Goal: Task Accomplishment & Management: Manage account settings

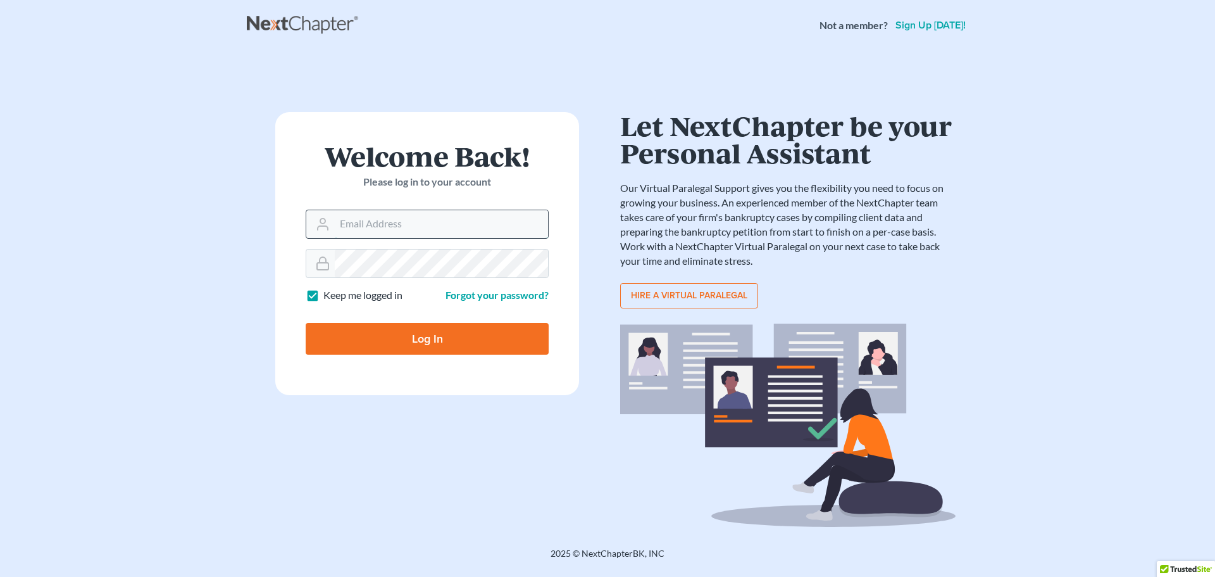
click at [341, 234] on input "Email Address" at bounding box center [441, 224] width 213 height 28
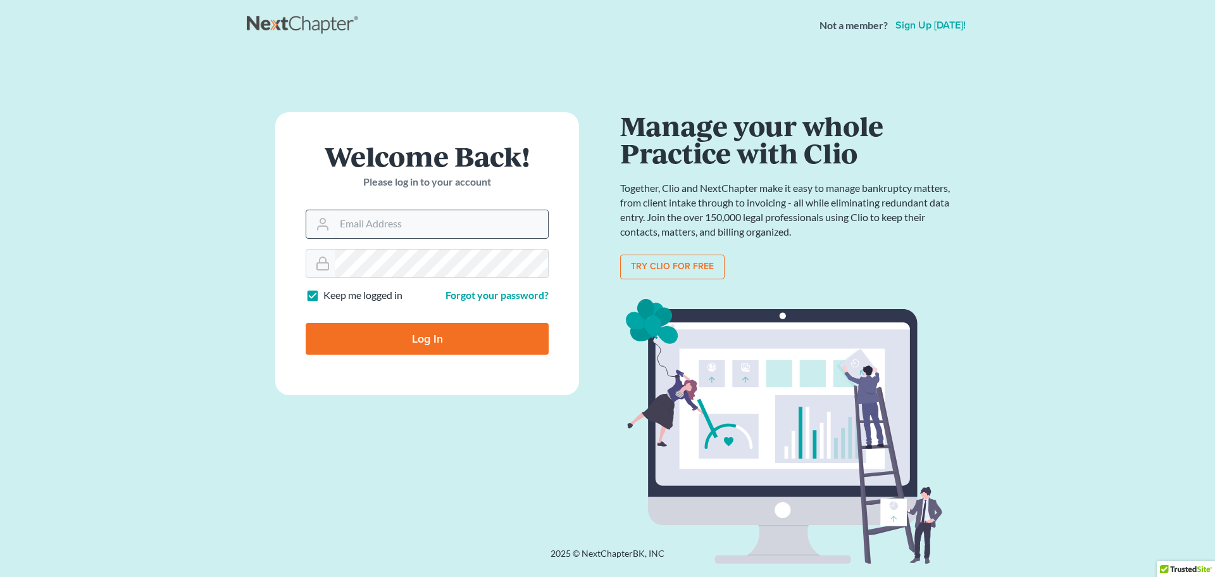
type input "sherrillc@amerihopealliance.com"
click at [406, 337] on input "Log In" at bounding box center [427, 339] width 243 height 32
type input "Thinking..."
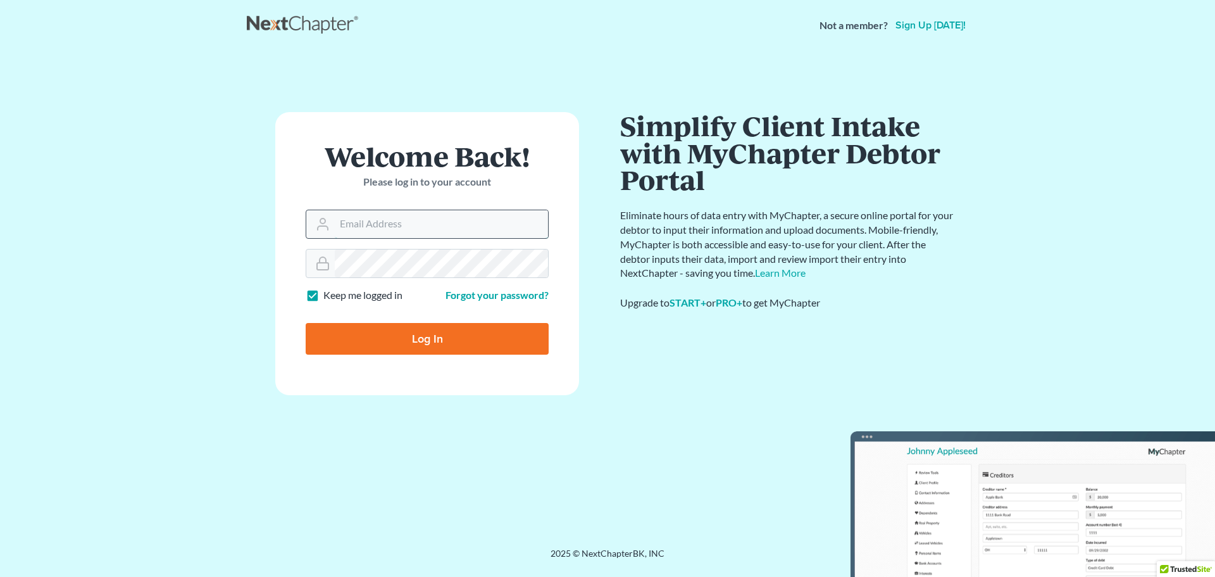
click at [365, 223] on input "Email Address" at bounding box center [441, 224] width 213 height 28
type input "[EMAIL_ADDRESS][DOMAIN_NAME]"
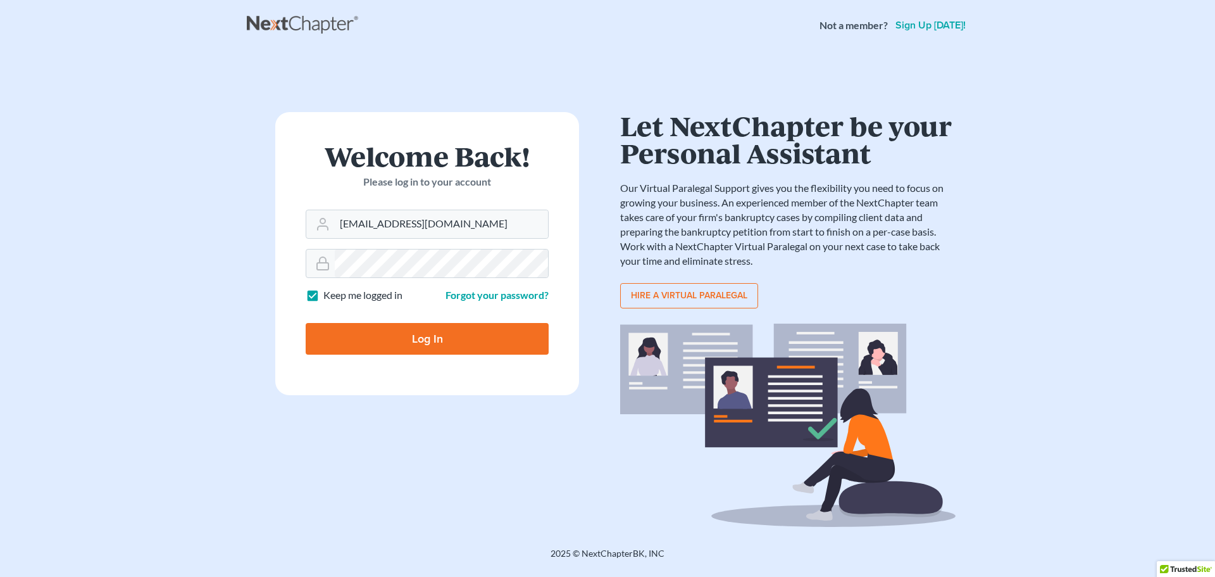
click at [439, 341] on input "Log In" at bounding box center [427, 339] width 243 height 32
type input "Thinking..."
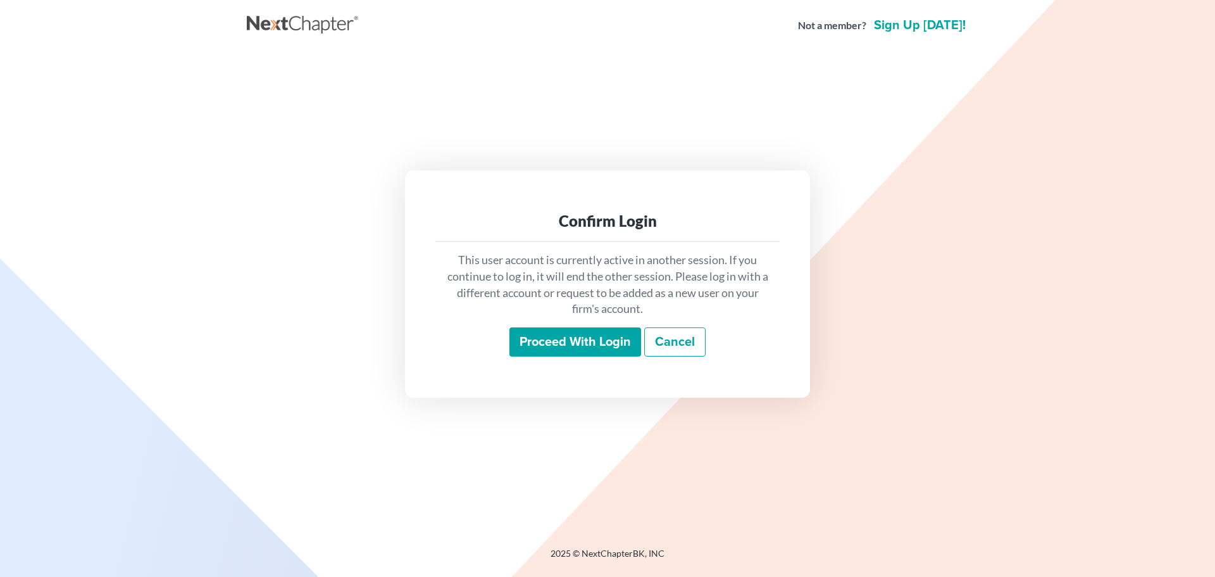
click at [581, 342] on input "Proceed with login" at bounding box center [576, 341] width 132 height 29
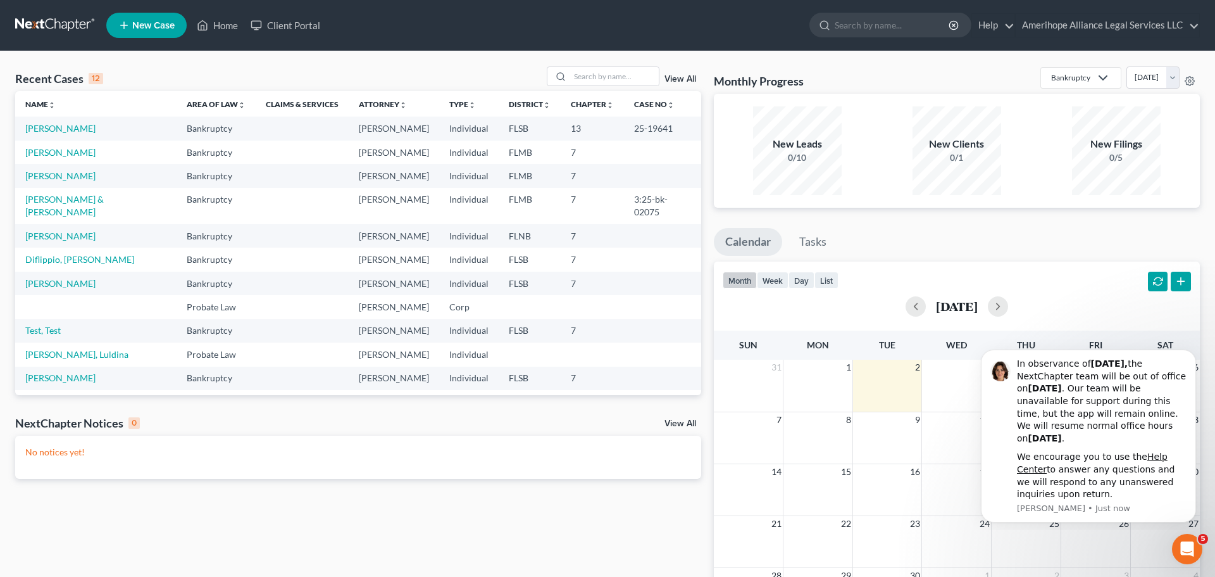
scroll to position [16, 0]
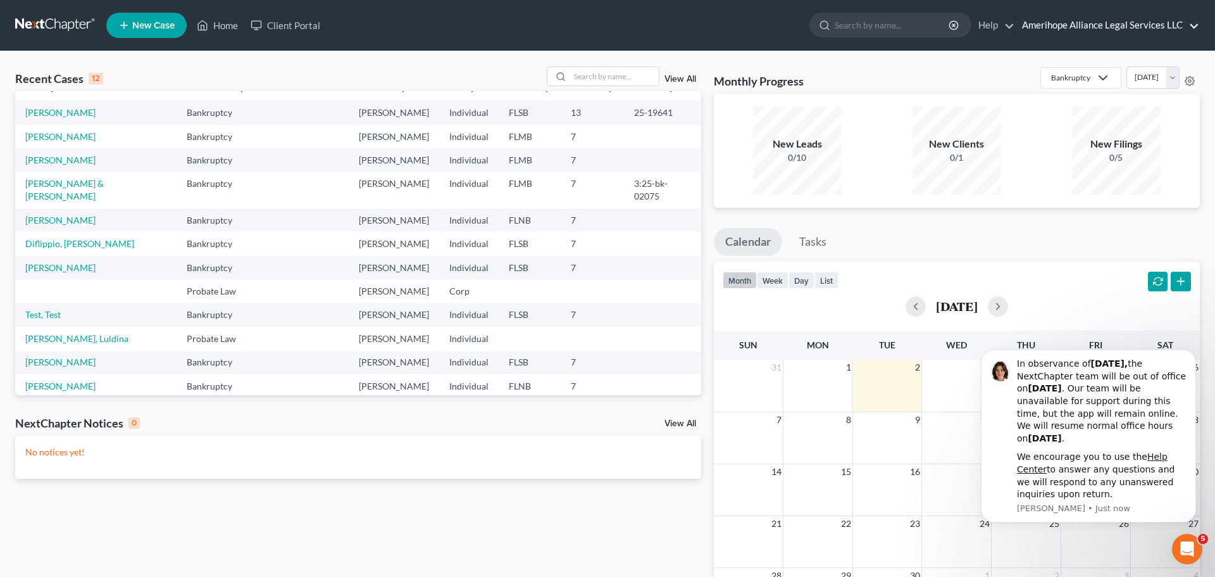
click at [1087, 25] on link "Amerihope Alliance Legal Services LLC" at bounding box center [1108, 25] width 184 height 23
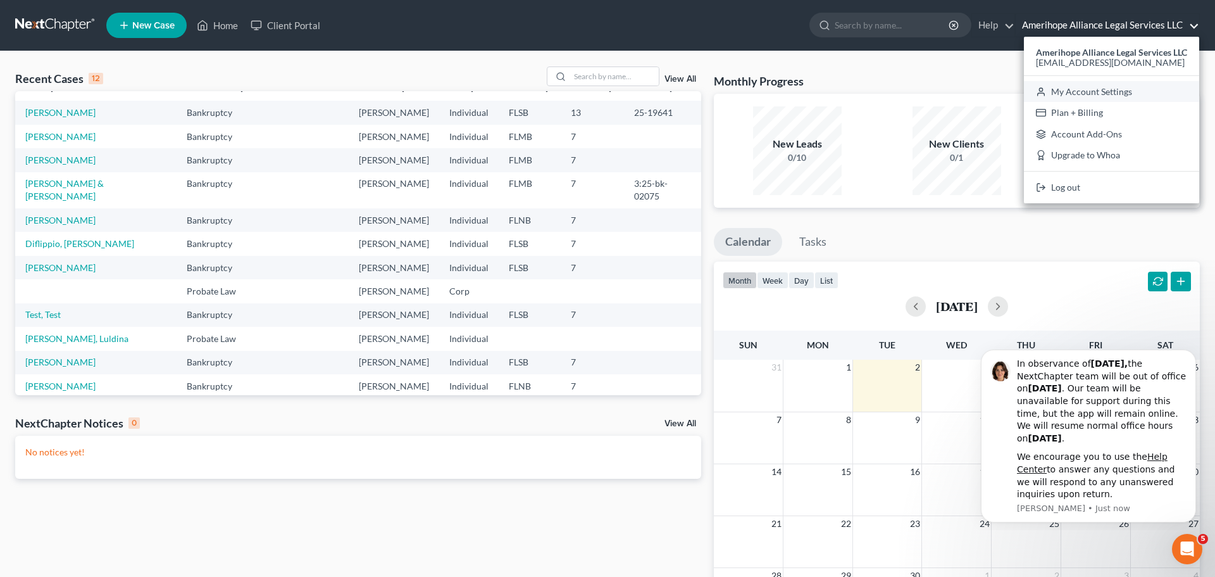
click at [1089, 91] on link "My Account Settings" at bounding box center [1111, 92] width 175 height 22
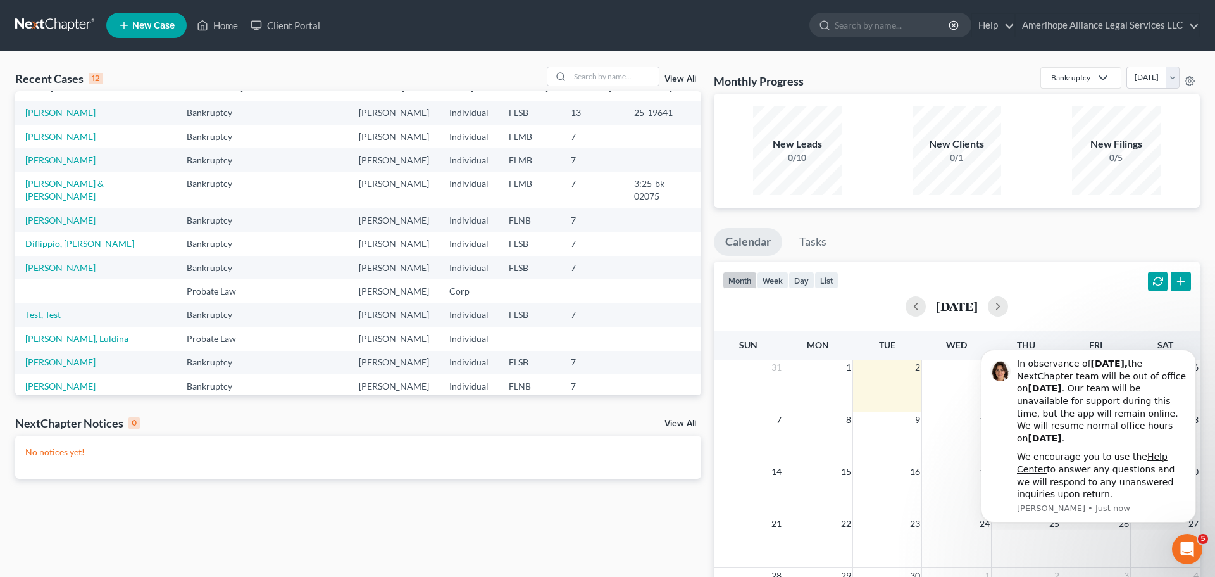
select select "17"
select select "24"
select select "9"
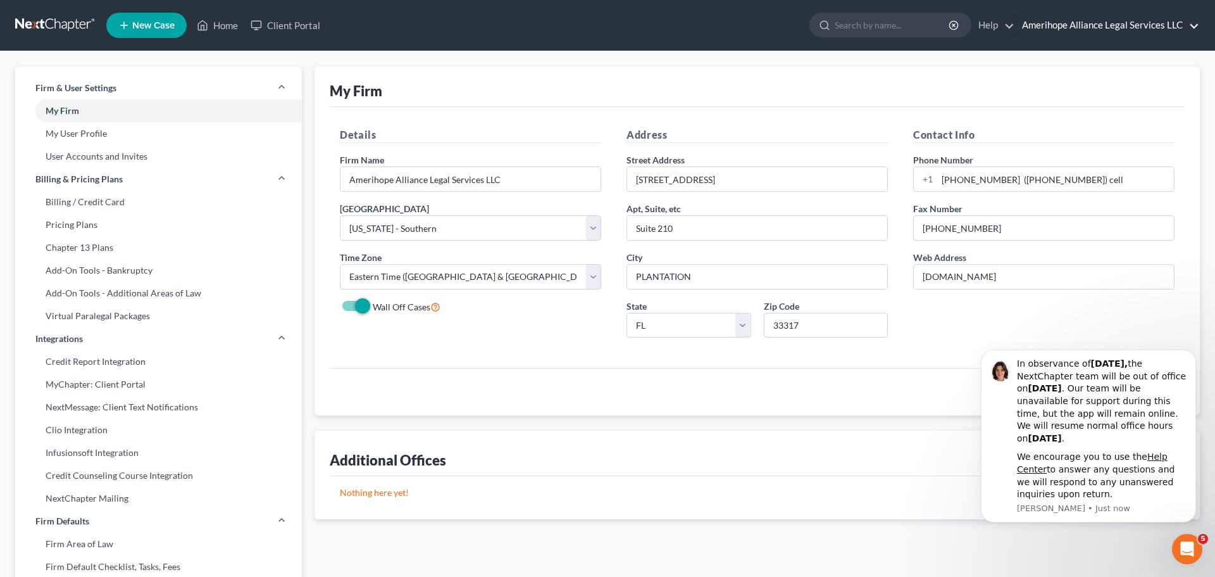
click at [1101, 21] on link "Amerihope Alliance Legal Services LLC" at bounding box center [1108, 25] width 184 height 23
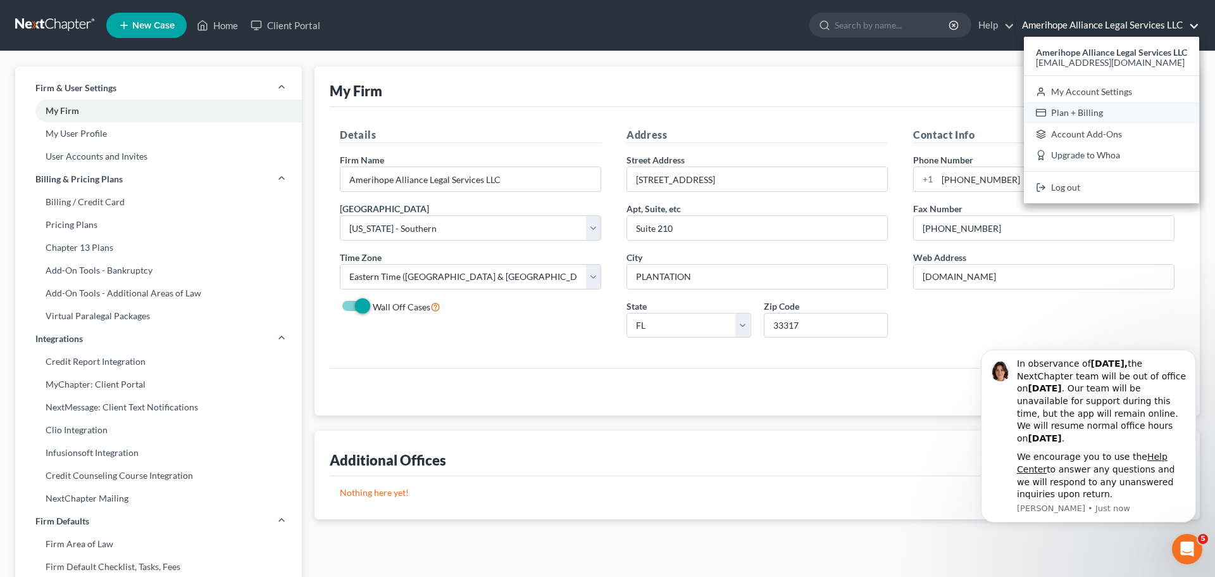
click at [1083, 115] on link "Plan + Billing" at bounding box center [1111, 113] width 175 height 22
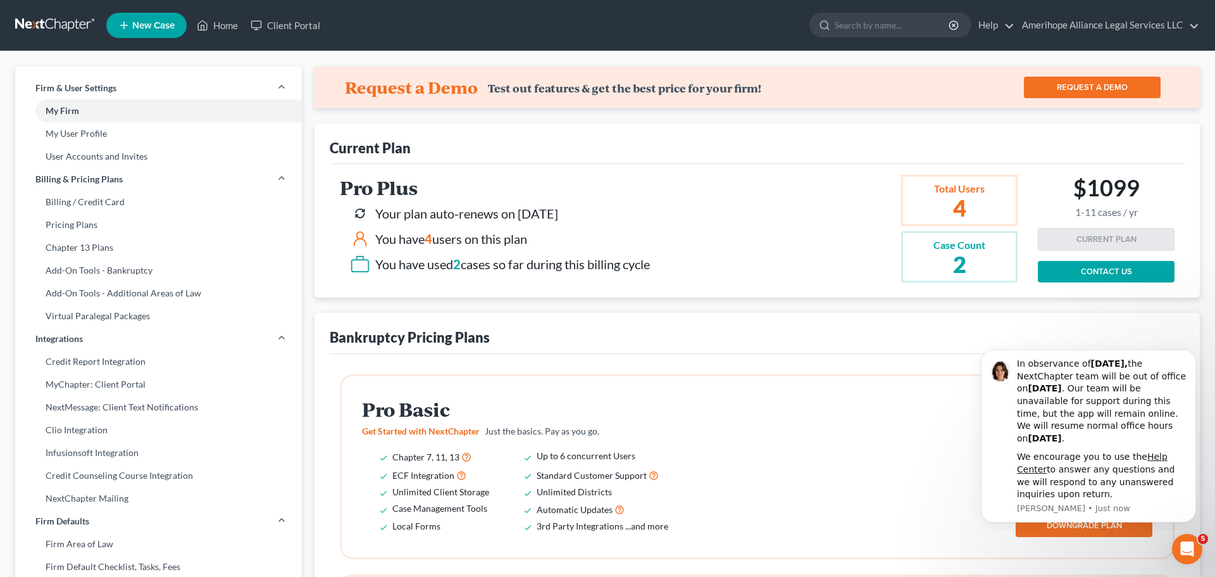
click at [734, 264] on div "Pro Plus Your plan auto-renews on [DATE] You have 4 users on this plan You have…" at bounding box center [689, 229] width 698 height 108
click at [153, 201] on link "Billing / Credit Card" at bounding box center [158, 202] width 287 height 23
select select "9"
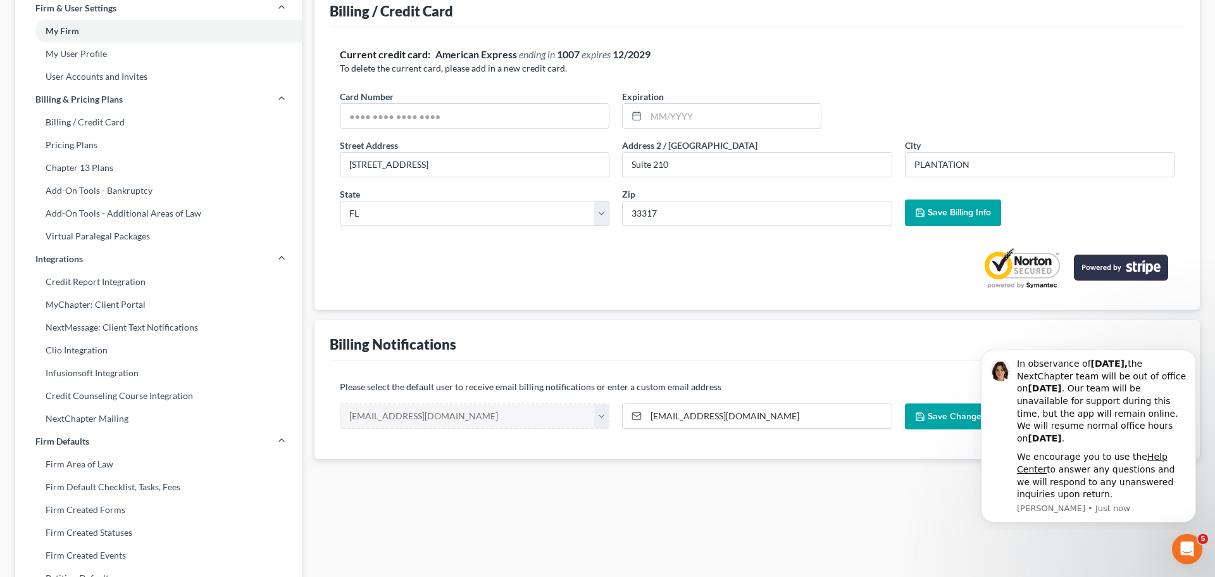
scroll to position [81, 0]
click at [445, 121] on input "text" at bounding box center [475, 115] width 268 height 24
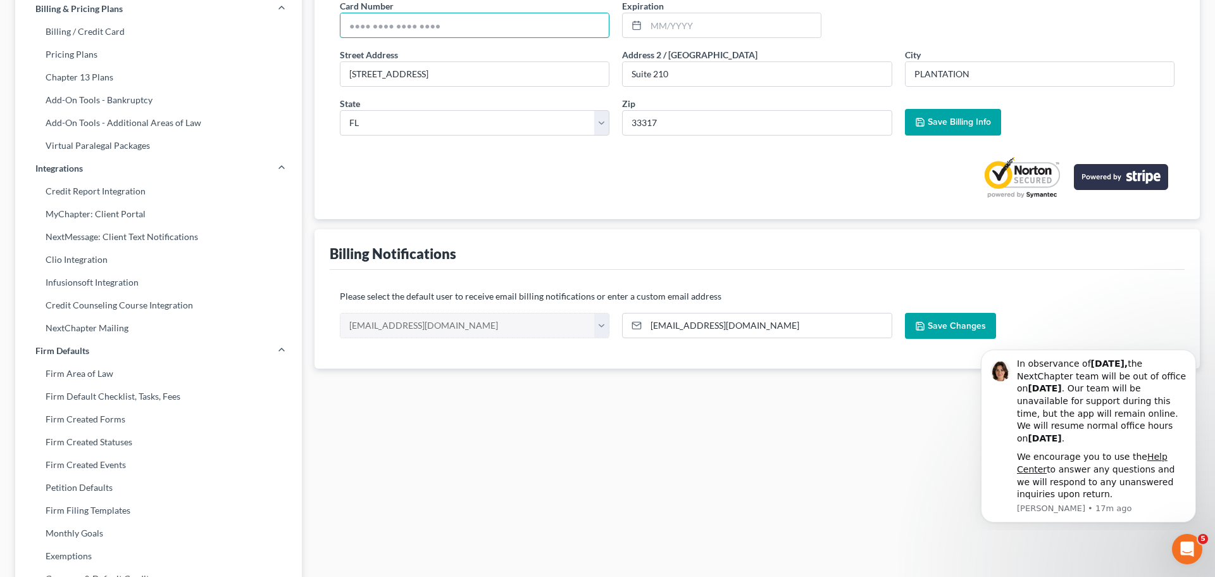
scroll to position [0, 0]
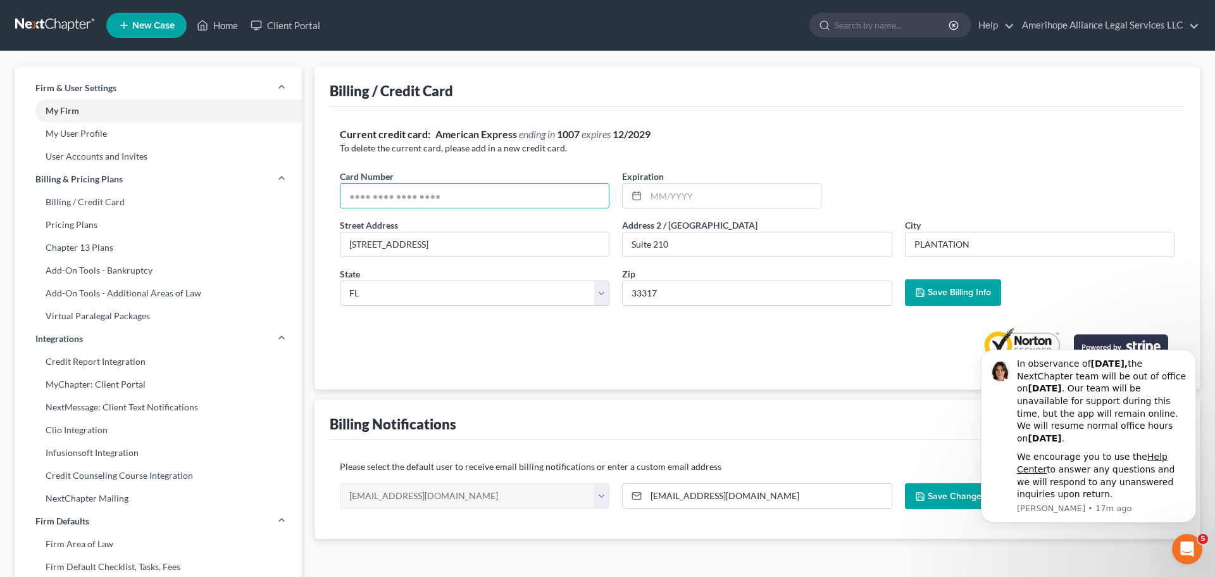
click at [945, 290] on span "Save Billing Info" at bounding box center [959, 292] width 63 height 11
